Goal: Information Seeking & Learning: Check status

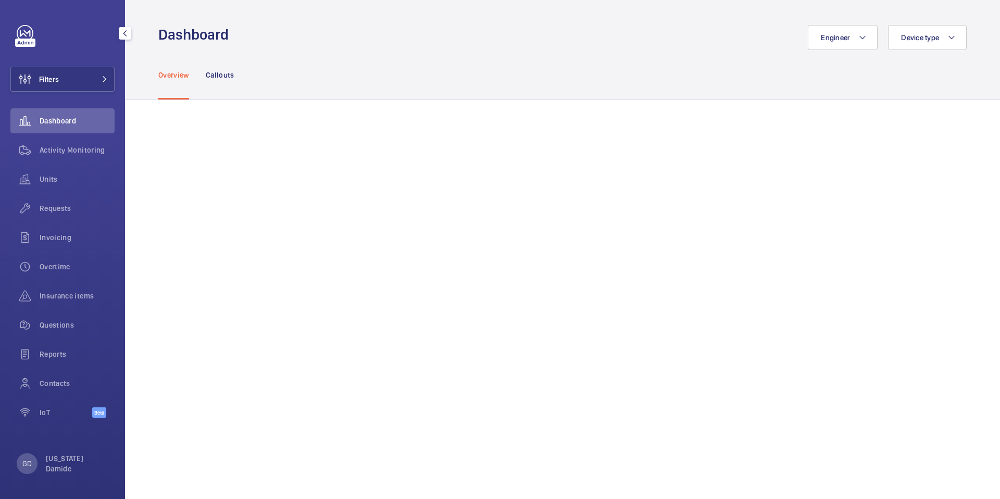
click at [47, 121] on span "Dashboard" at bounding box center [77, 121] width 75 height 10
click at [48, 121] on span "Dashboard" at bounding box center [77, 121] width 75 height 10
click at [60, 120] on span "Dashboard" at bounding box center [77, 121] width 75 height 10
click at [57, 157] on div "Activity Monitoring" at bounding box center [62, 150] width 104 height 25
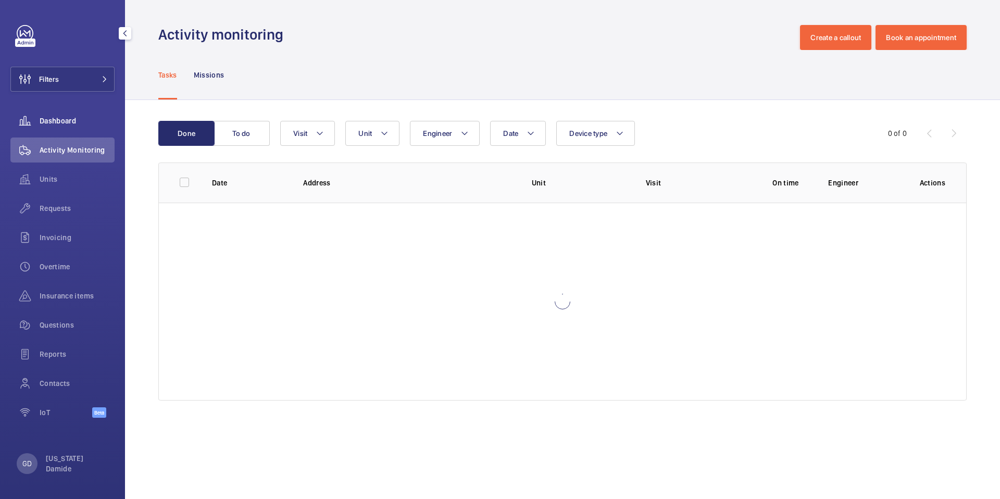
click at [65, 123] on span "Dashboard" at bounding box center [77, 121] width 75 height 10
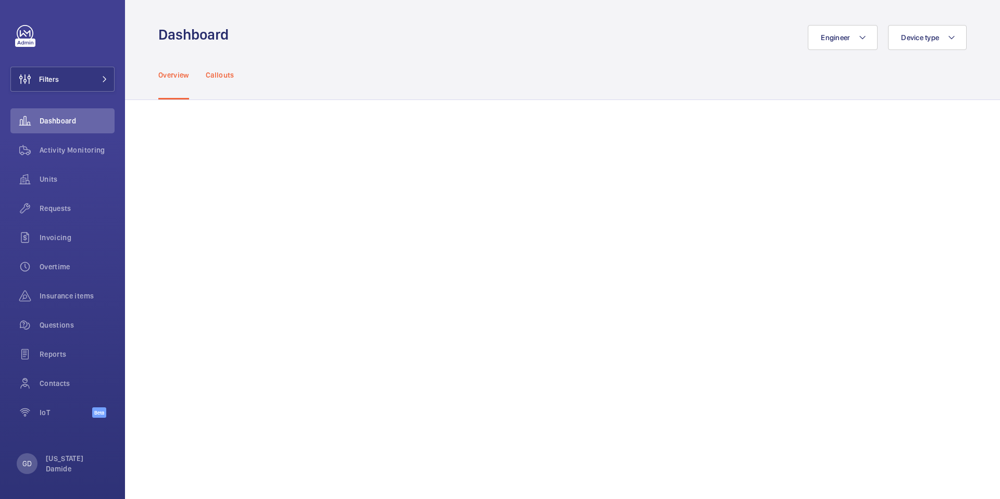
click at [225, 75] on p "Callouts" at bounding box center [220, 75] width 29 height 10
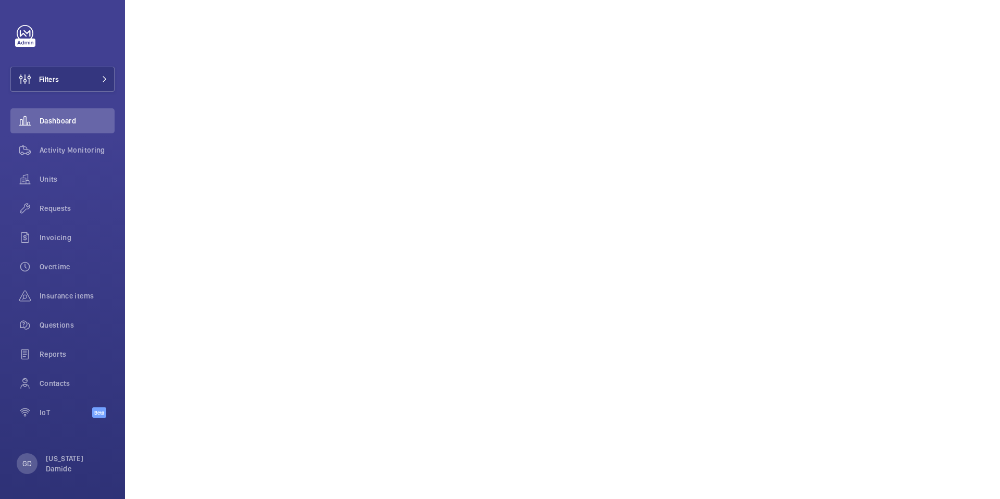
scroll to position [920, 0]
click at [34, 461] on div "GD" at bounding box center [27, 463] width 21 height 21
click at [34, 461] on body "Filters Dashboard Activity Monitoring Units Requests Invoicing Overtime Insuran…" at bounding box center [500, 249] width 1000 height 499
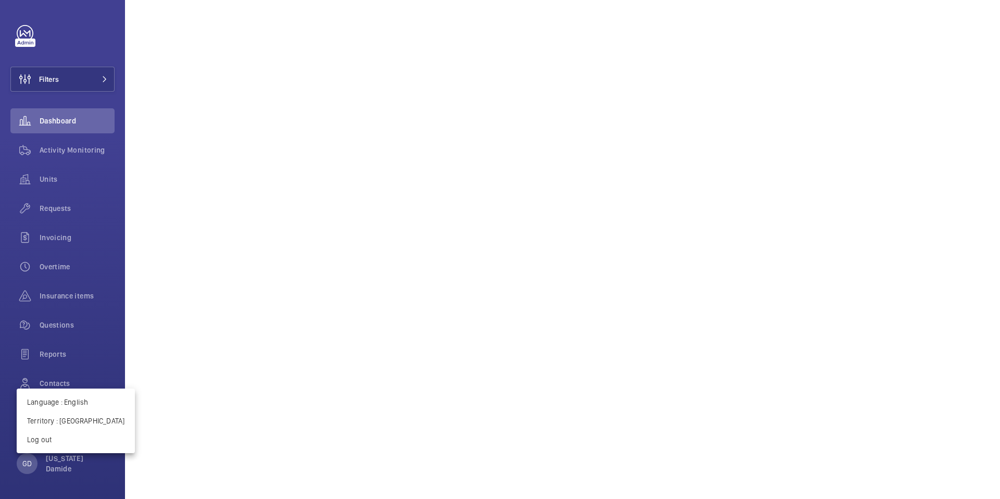
click at [199, 297] on div at bounding box center [500, 249] width 1000 height 499
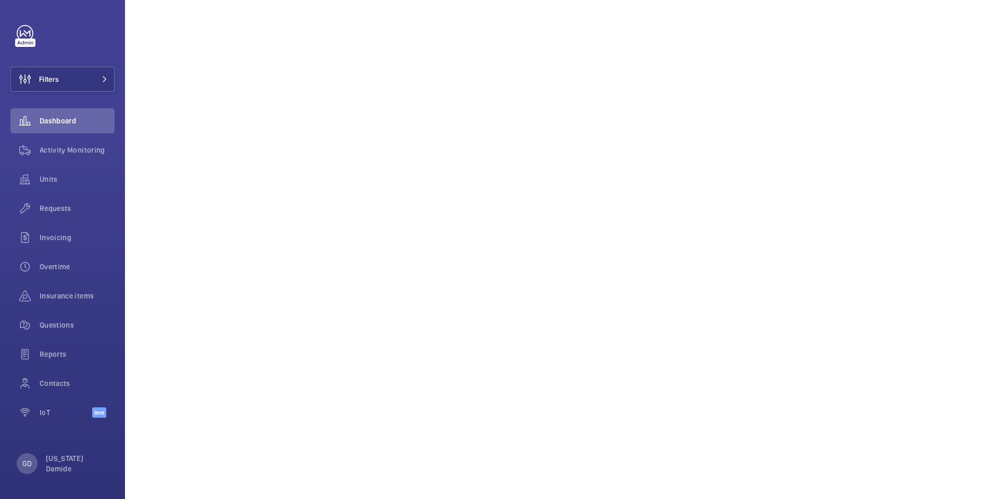
scroll to position [0, 0]
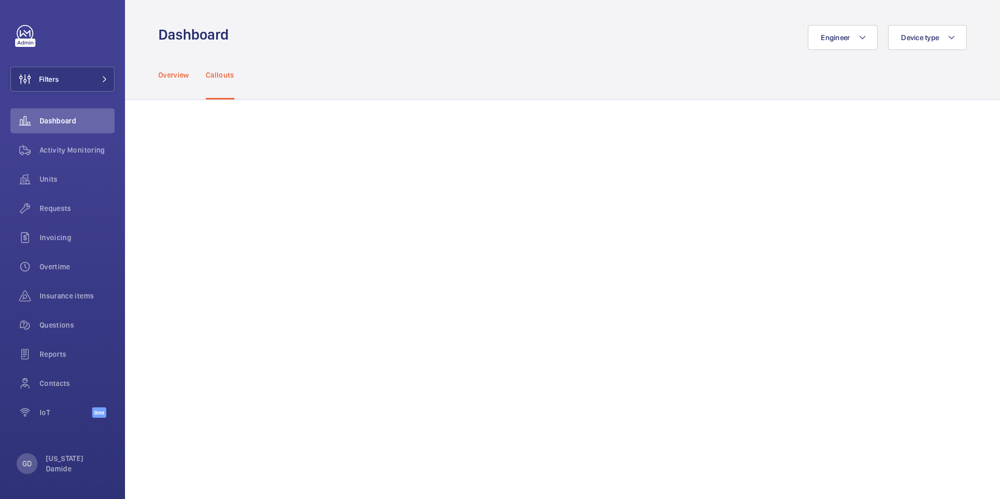
click at [176, 73] on p "Overview" at bounding box center [173, 75] width 31 height 10
click at [221, 75] on p "Callouts" at bounding box center [220, 75] width 29 height 10
click at [167, 74] on p "Overview" at bounding box center [173, 75] width 31 height 10
click at [68, 118] on span "Dashboard" at bounding box center [77, 121] width 75 height 10
click at [214, 78] on p "Callouts" at bounding box center [220, 75] width 29 height 10
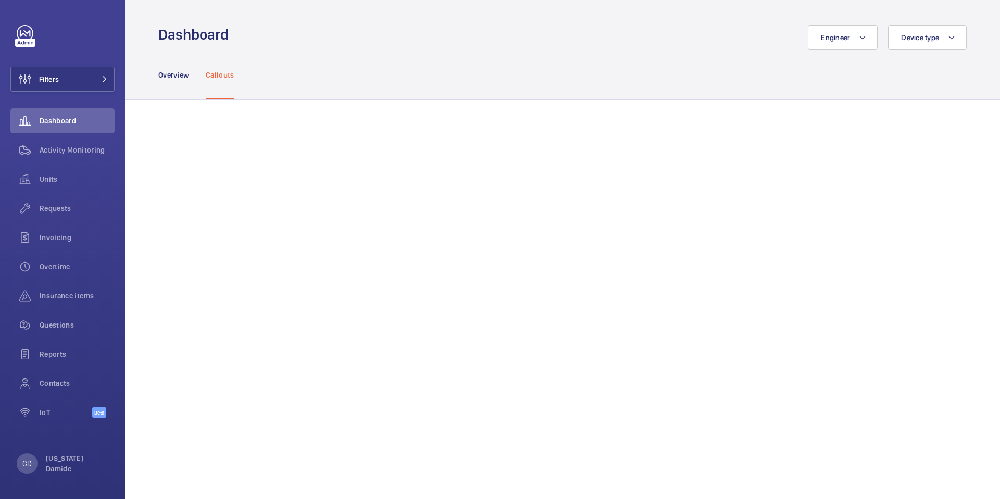
scroll to position [855, 0]
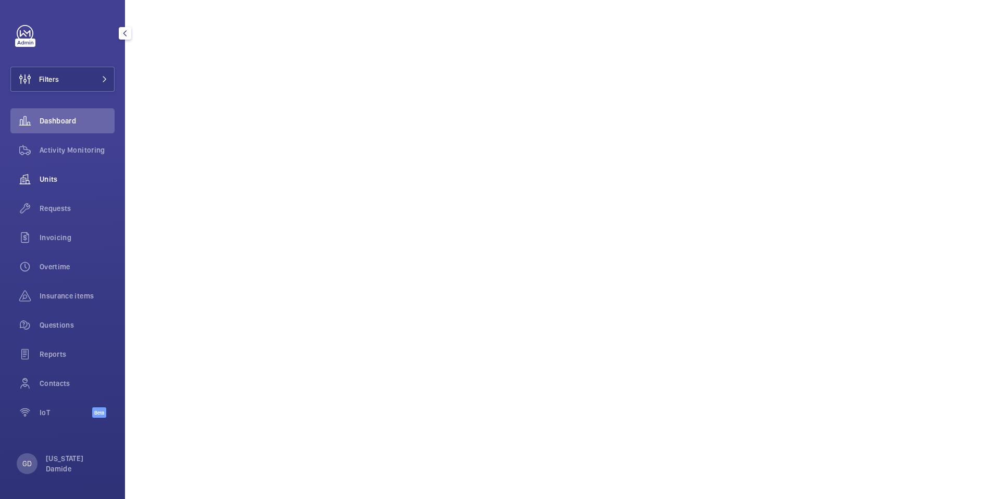
click at [46, 181] on span "Units" at bounding box center [77, 179] width 75 height 10
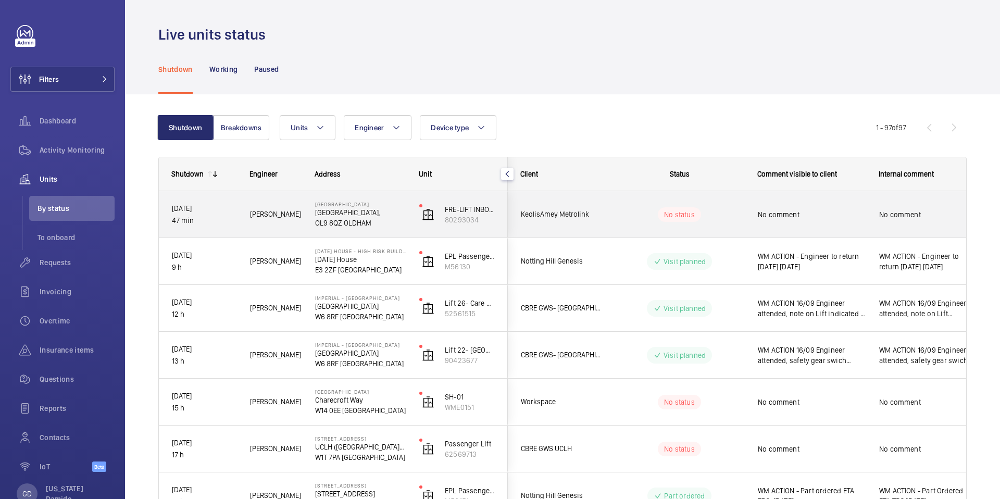
click at [241, 215] on div "Anthony R." at bounding box center [270, 214] width 64 height 33
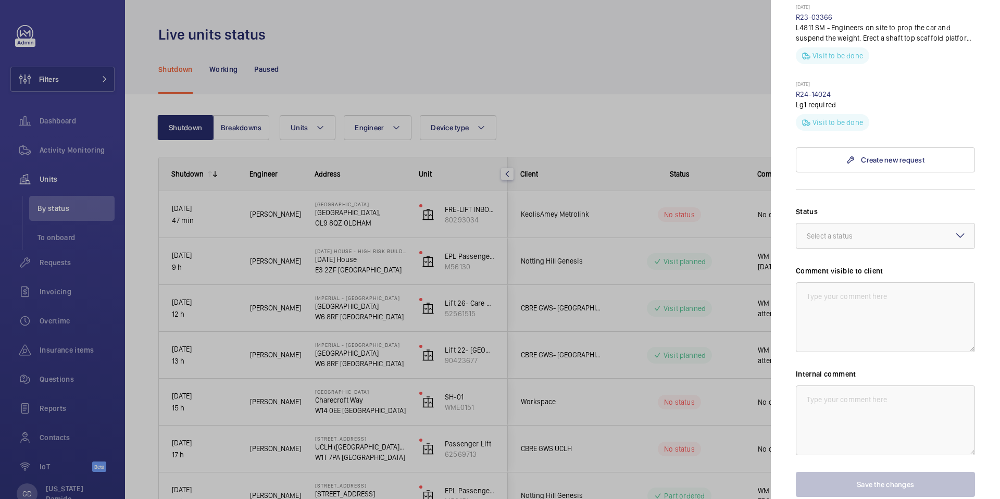
scroll to position [451, 0]
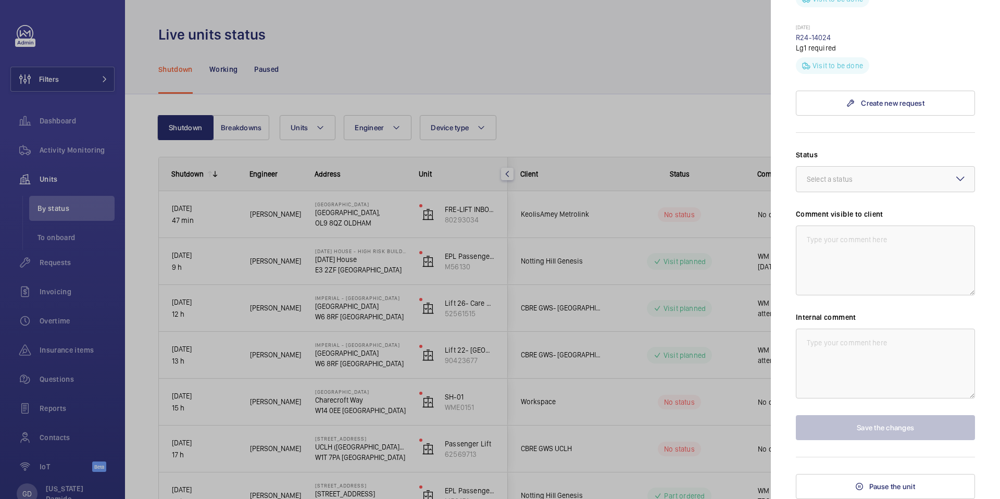
click at [54, 212] on div at bounding box center [500, 249] width 1000 height 499
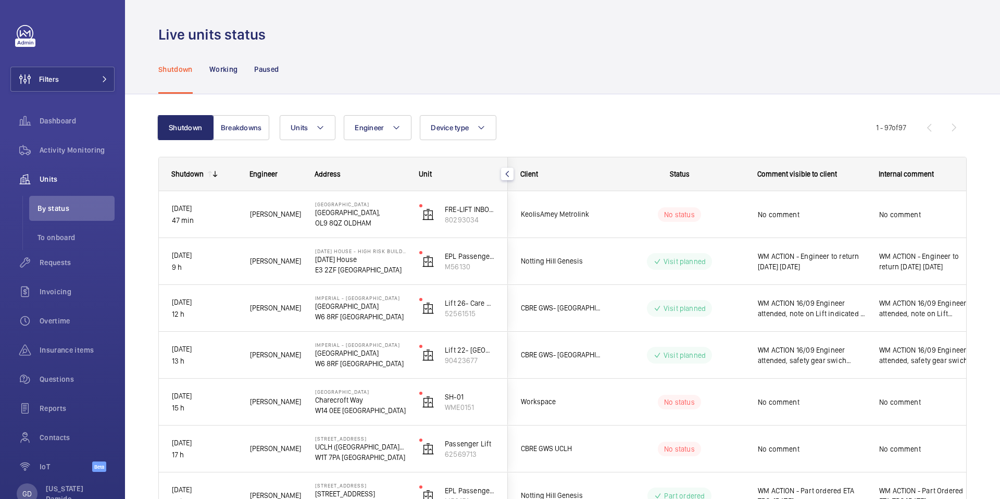
scroll to position [0, 0]
click at [53, 238] on span "To onboard" at bounding box center [76, 237] width 77 height 10
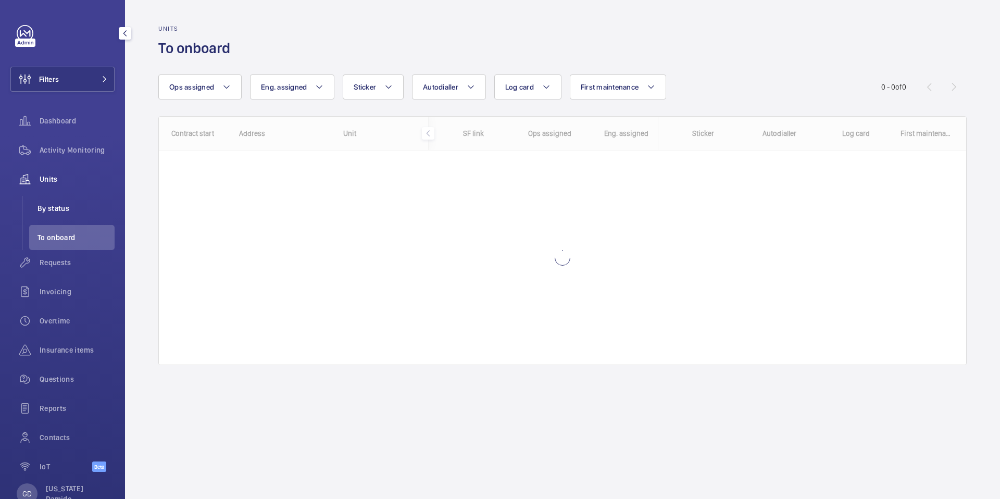
click at [53, 210] on span "By status" at bounding box center [76, 208] width 77 height 10
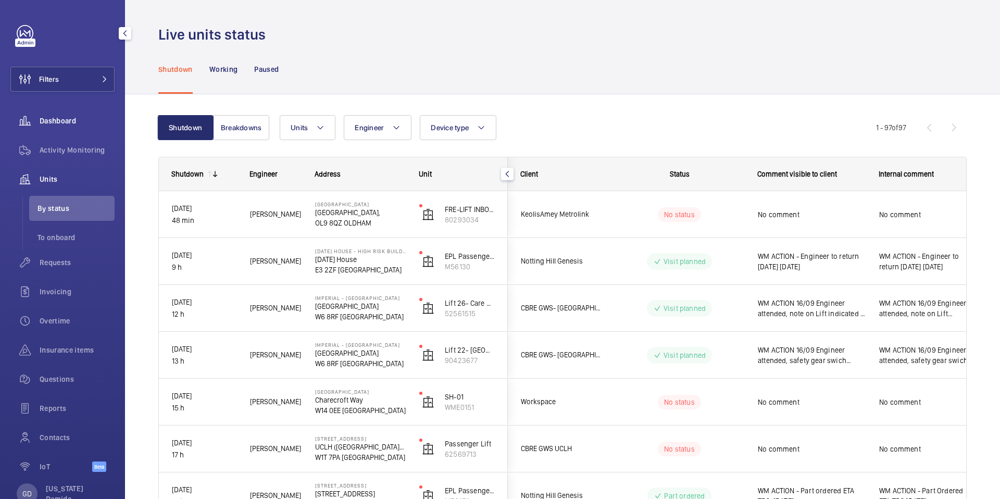
click at [58, 119] on span "Dashboard" at bounding box center [77, 121] width 75 height 10
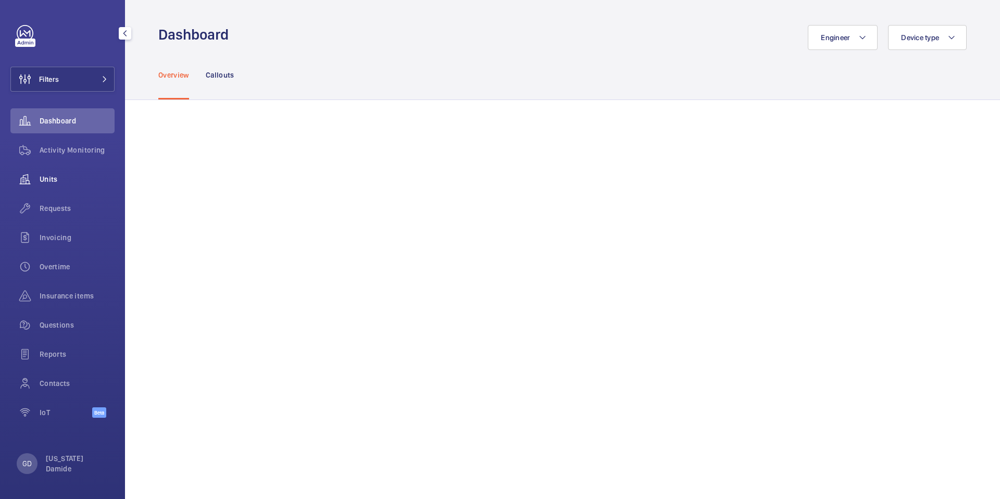
click at [51, 179] on span "Units" at bounding box center [77, 179] width 75 height 10
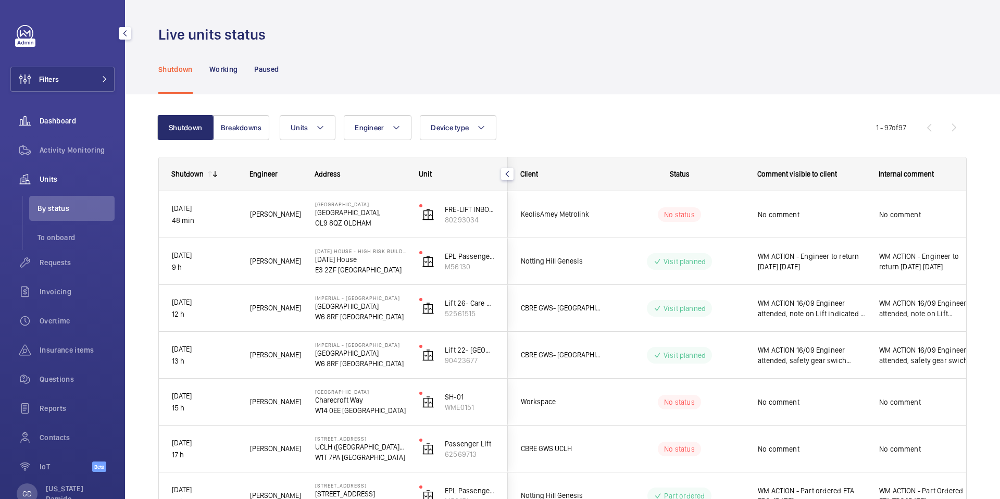
click at [60, 122] on span "Dashboard" at bounding box center [77, 121] width 75 height 10
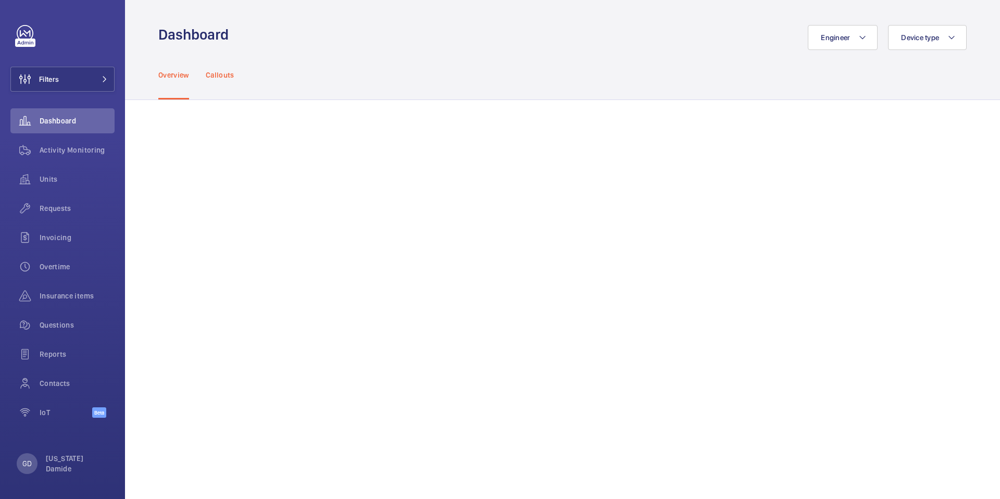
click at [223, 77] on p "Callouts" at bounding box center [220, 75] width 29 height 10
click at [162, 77] on p "Overview" at bounding box center [173, 75] width 31 height 10
click at [227, 73] on p "Callouts" at bounding box center [220, 75] width 29 height 10
click at [174, 71] on p "Overview" at bounding box center [173, 75] width 31 height 10
click at [228, 75] on p "Callouts" at bounding box center [220, 75] width 29 height 10
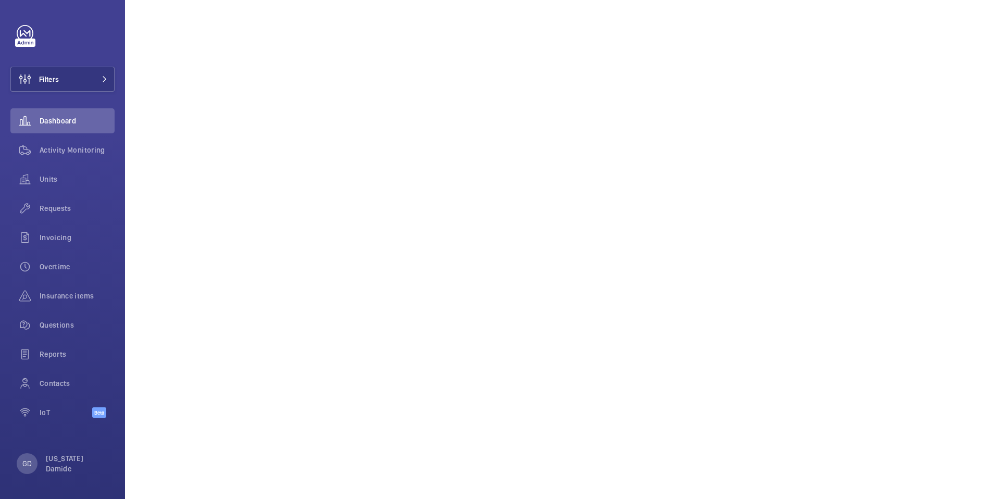
scroll to position [940, 0]
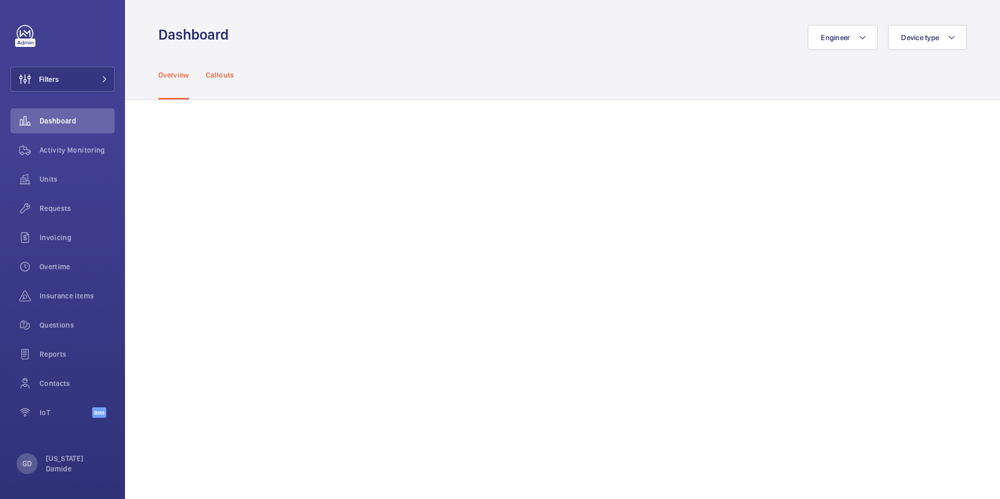
click at [221, 65] on div "Callouts" at bounding box center [220, 74] width 29 height 49
click at [181, 78] on p "Overview" at bounding box center [173, 75] width 31 height 10
click at [213, 78] on p "Callouts" at bounding box center [220, 75] width 29 height 10
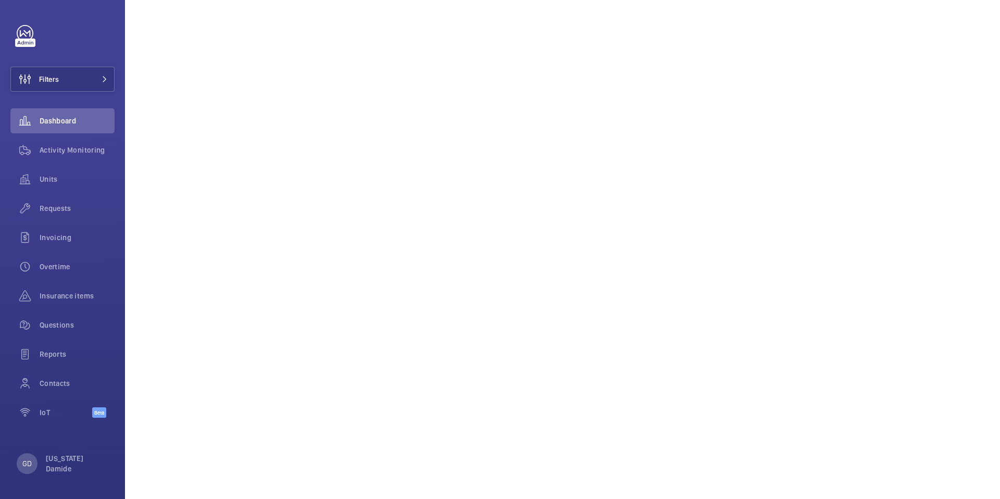
scroll to position [1083, 0]
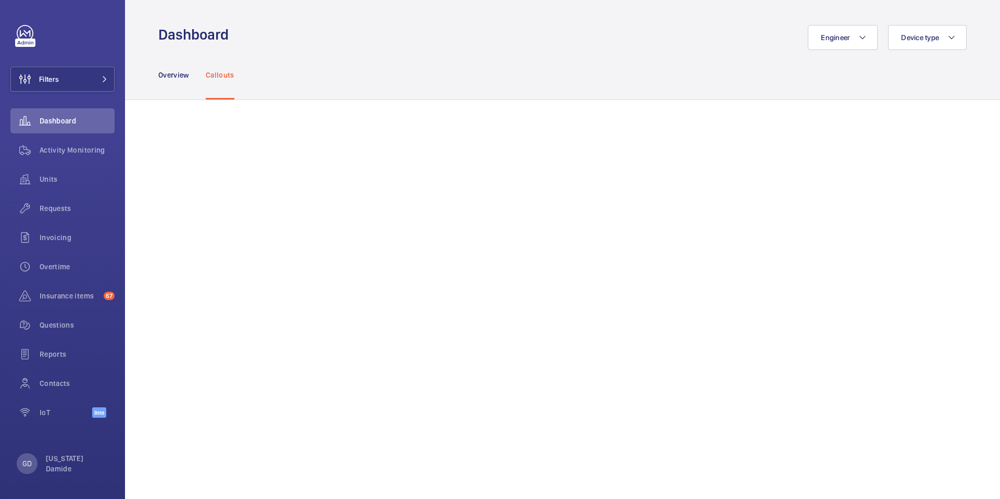
scroll to position [108, 0]
